Goal: Obtain resource: Obtain resource

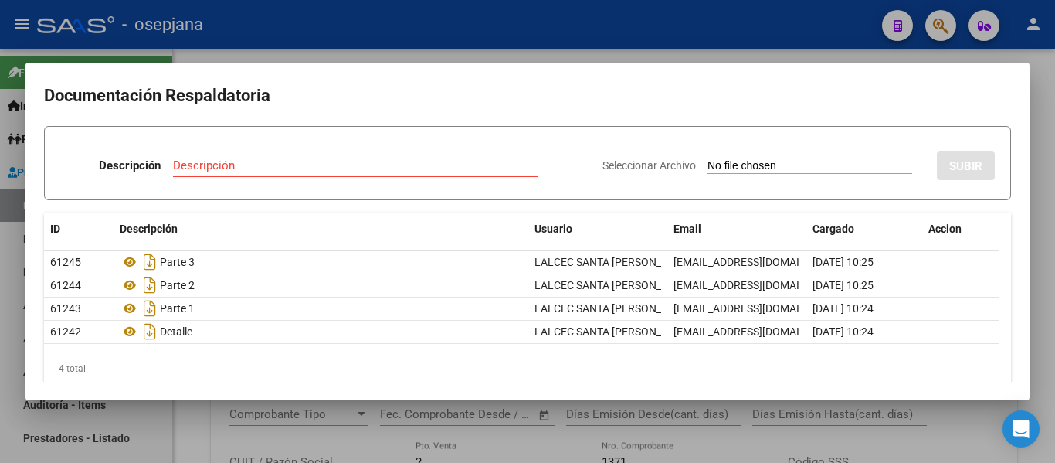
scroll to position [0, 420]
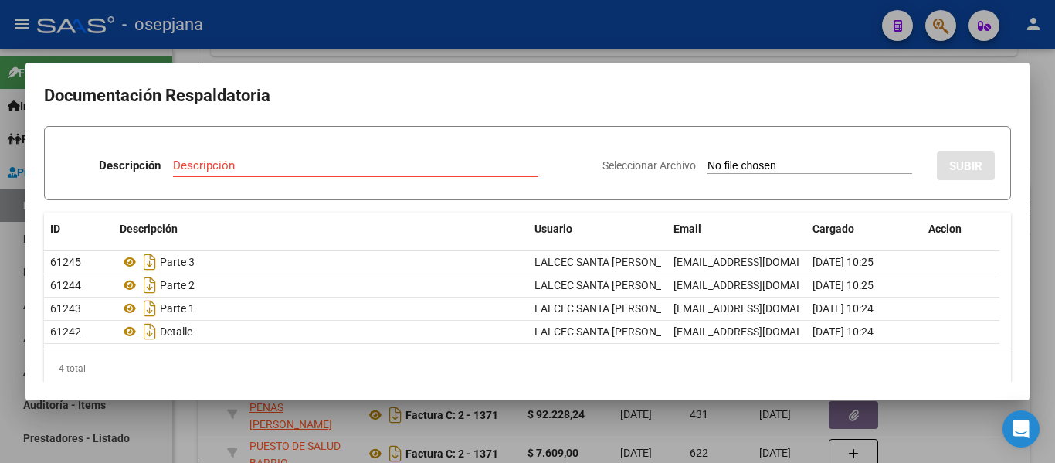
click at [460, 27] on div at bounding box center [527, 231] width 1055 height 463
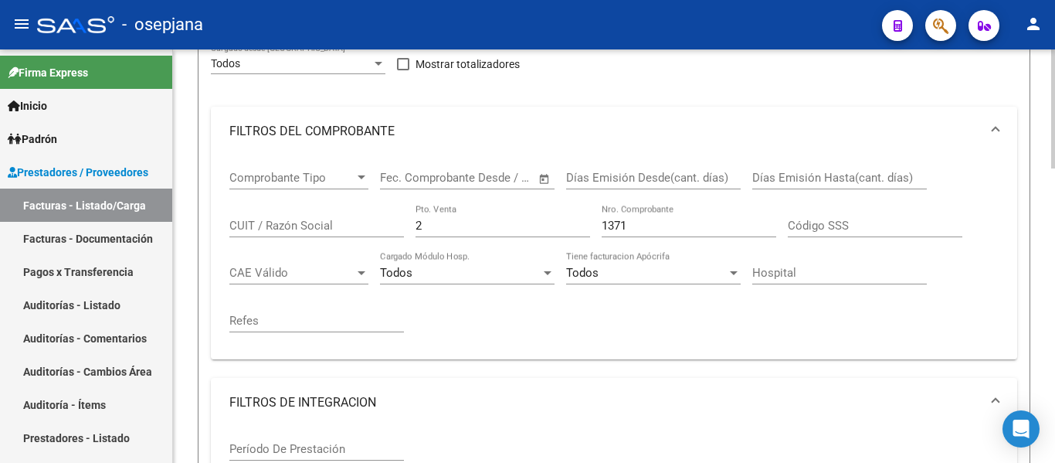
scroll to position [215, 0]
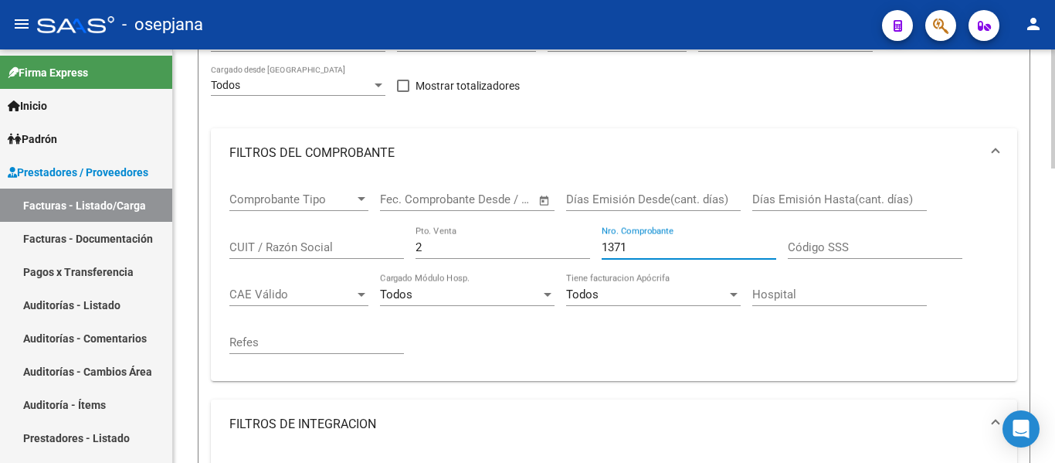
drag, startPoint x: 643, startPoint y: 244, endPoint x: 583, endPoint y: 243, distance: 60.3
click at [568, 243] on div "Comprobante Tipo Comprobante Tipo Fecha inicio – Fecha fin Fec. Comprobante Des…" at bounding box center [613, 273] width 769 height 191
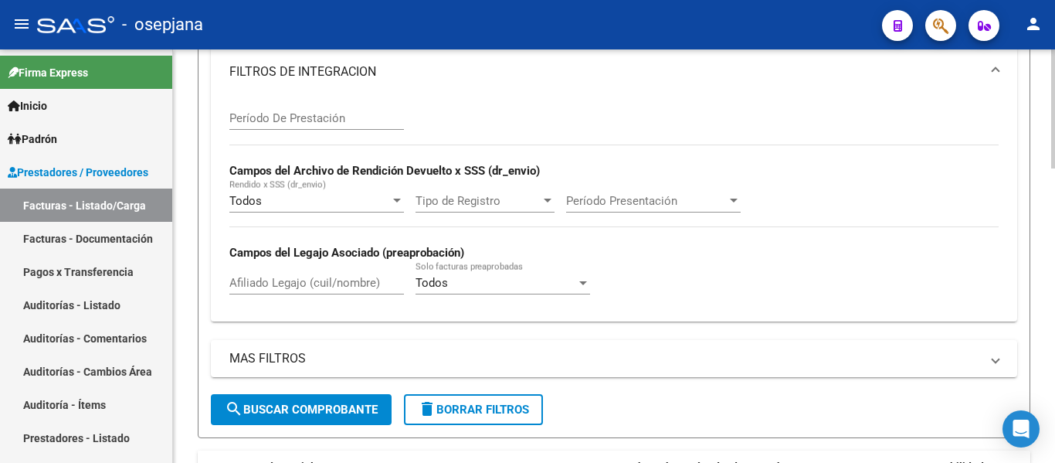
scroll to position [601, 0]
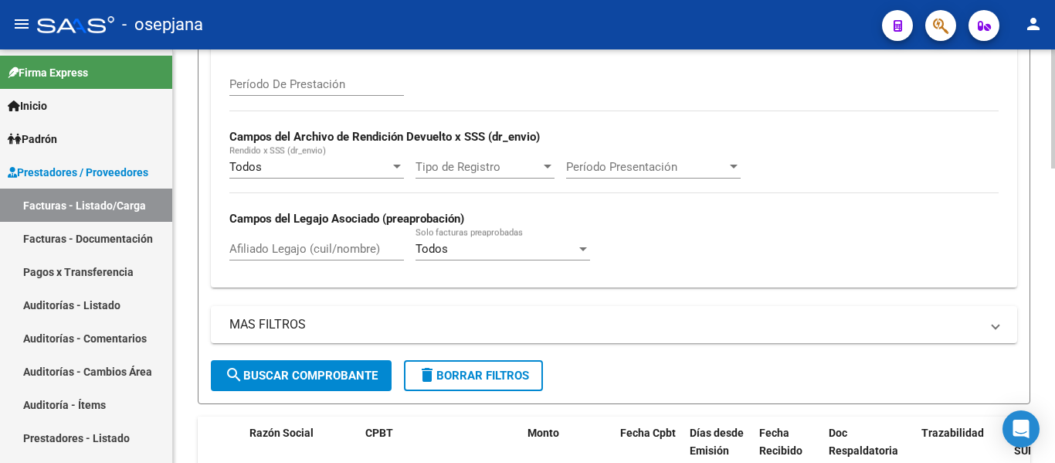
type input "1311"
click at [325, 370] on span "search Buscar Comprobante" at bounding box center [301, 376] width 153 height 14
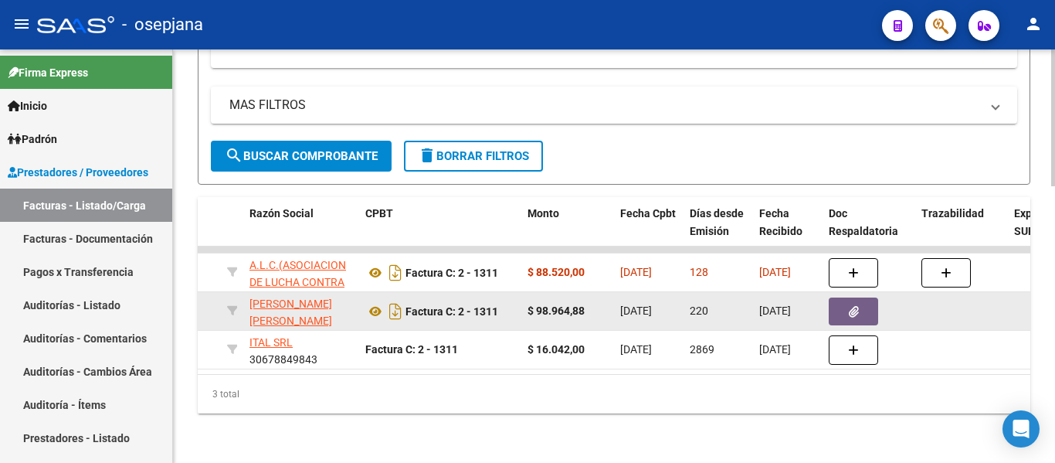
scroll to position [833, 0]
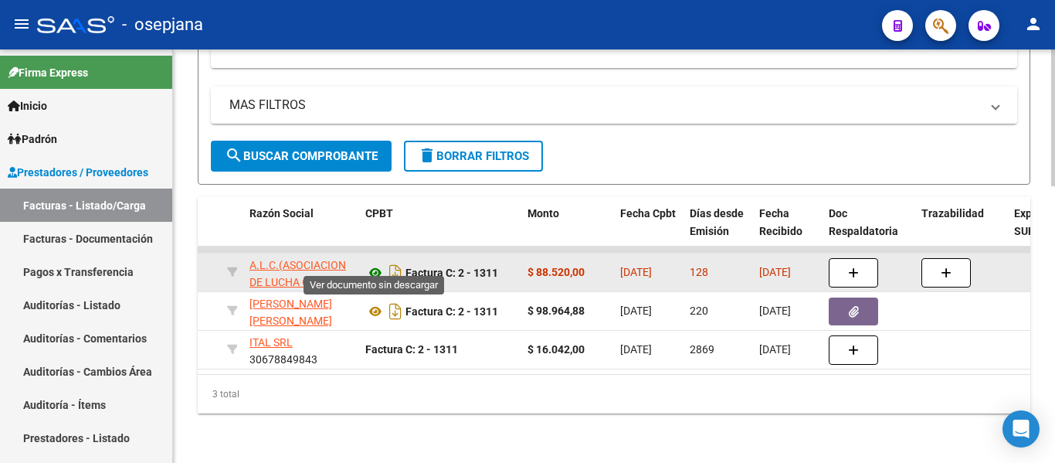
click at [372, 263] on icon at bounding box center [375, 272] width 20 height 19
click at [394, 260] on icon "Descargar documento" at bounding box center [396, 272] width 20 height 25
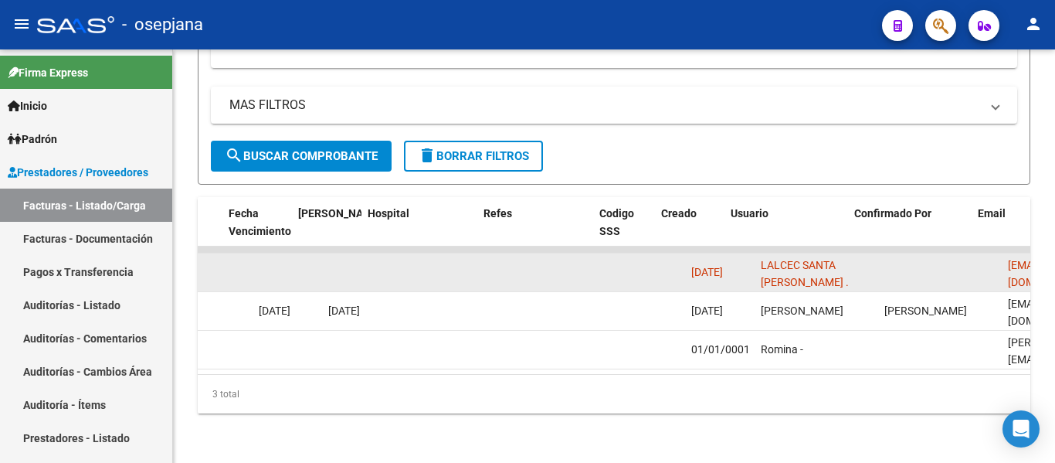
scroll to position [0, 3151]
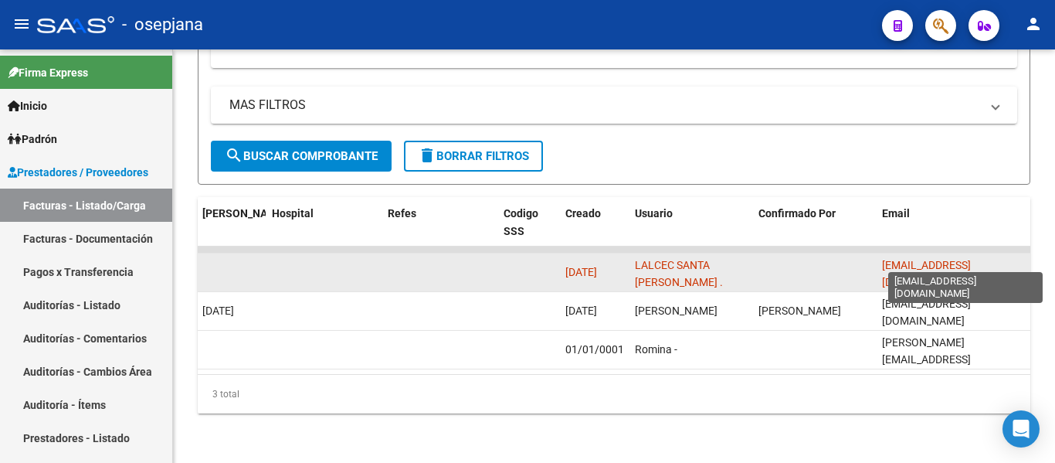
click at [971, 259] on span "[EMAIL_ADDRESS][DOMAIN_NAME]" at bounding box center [926, 274] width 89 height 30
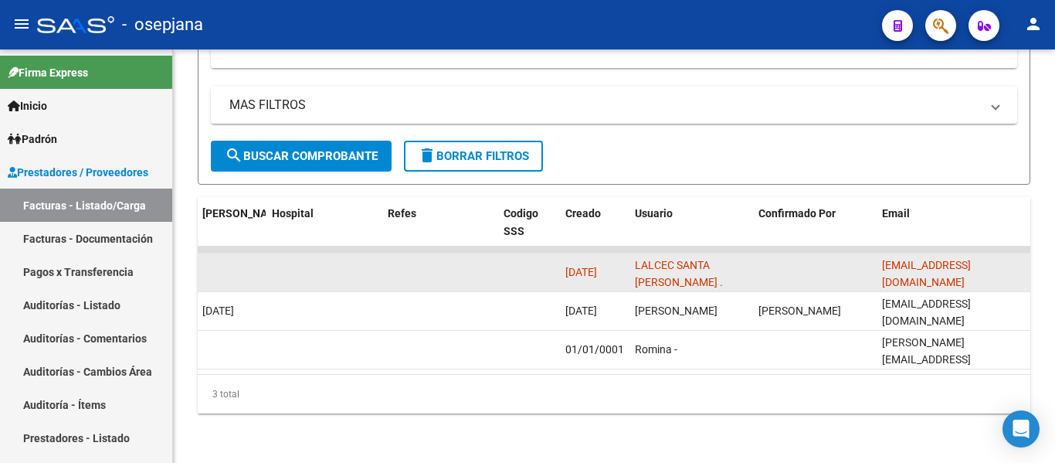
click at [874, 260] on datatable-body-cell at bounding box center [814, 272] width 124 height 38
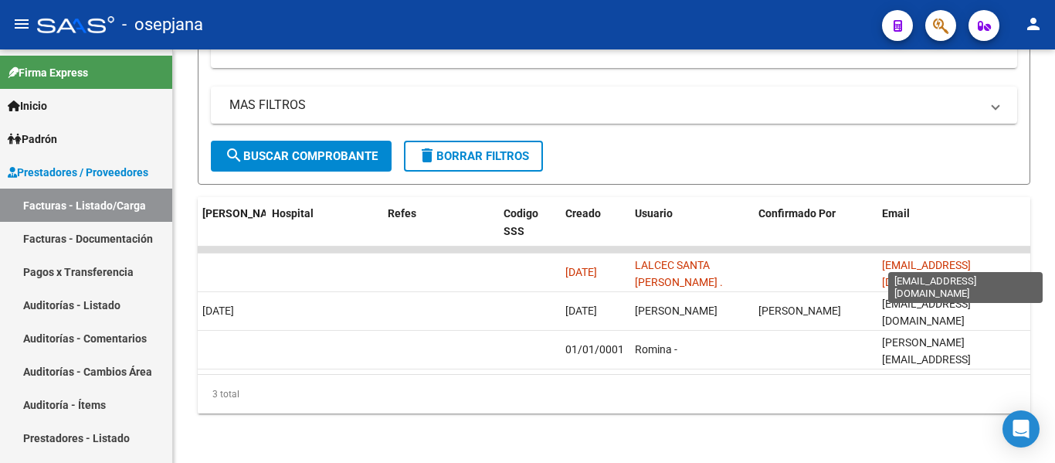
scroll to position [0, 32]
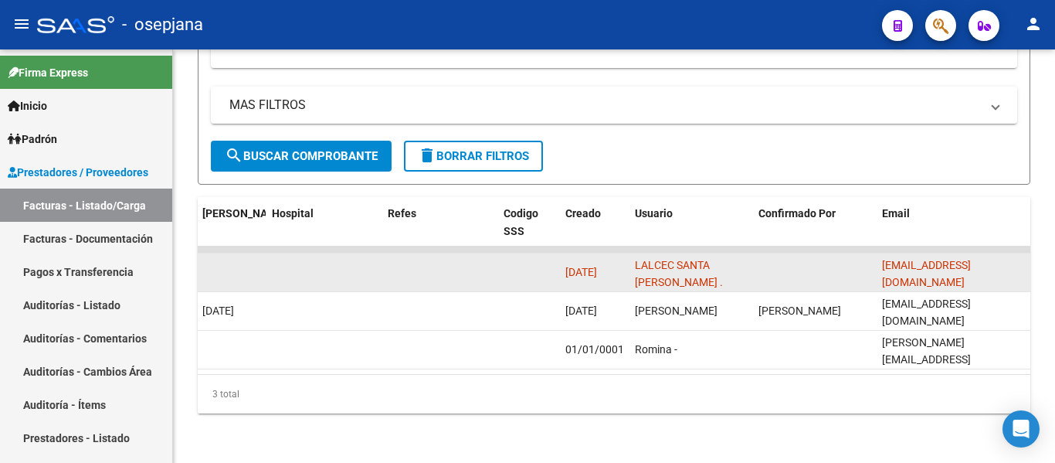
drag, startPoint x: 883, startPoint y: 258, endPoint x: 1025, endPoint y: 256, distance: 142.2
click at [1025, 256] on datatable-body-cell "[EMAIL_ADDRESS][DOMAIN_NAME]" at bounding box center [953, 272] width 155 height 38
copy span "[EMAIL_ADDRESS][DOMAIN_NAME]"
